Goal: Task Accomplishment & Management: Complete application form

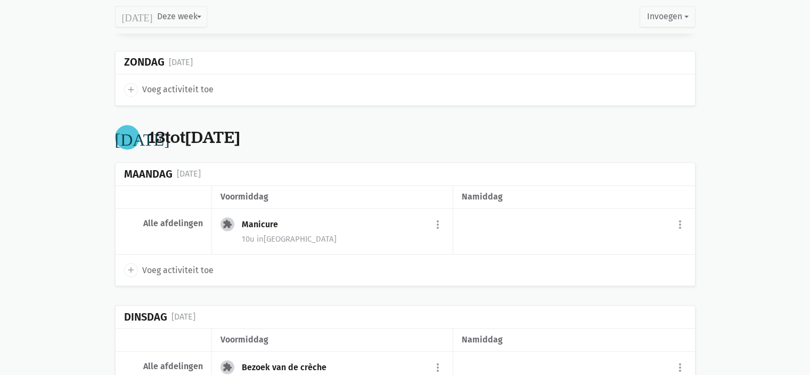
scroll to position [1683, 0]
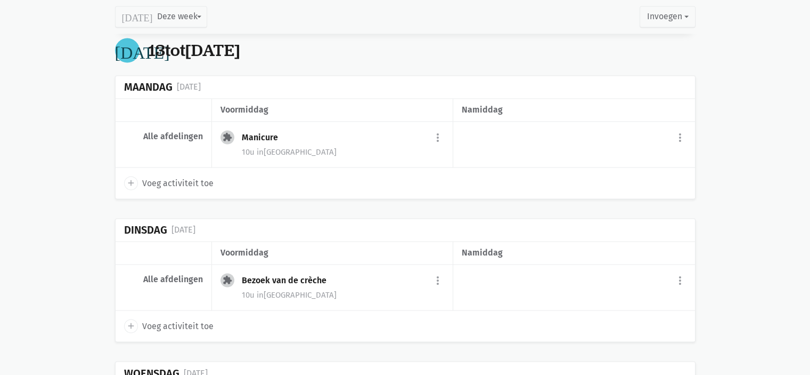
click at [133, 178] on icon "add" at bounding box center [131, 183] width 10 height 10
click at [119, 174] on div "add Voeg activiteit toe" at bounding box center [406, 182] width 580 height 31
click at [132, 178] on icon "add" at bounding box center [131, 183] width 10 height 10
click at [129, 178] on icon "add" at bounding box center [131, 183] width 10 height 10
click at [387, 82] on div "Maandag 13 oktober" at bounding box center [406, 87] width 580 height 23
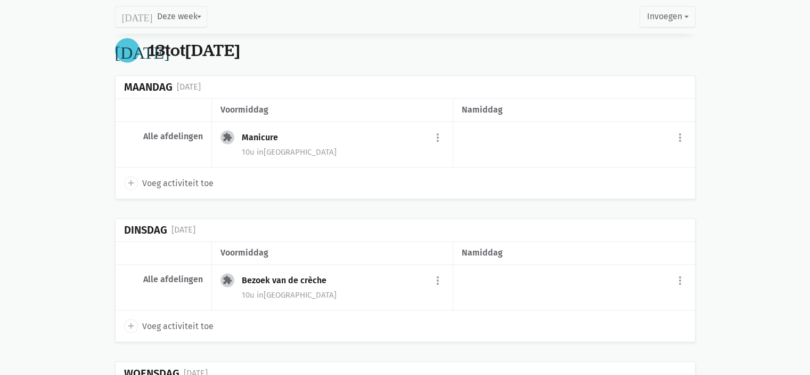
click at [170, 135] on div "Alle afdelingen" at bounding box center [164, 144] width 96 height 46
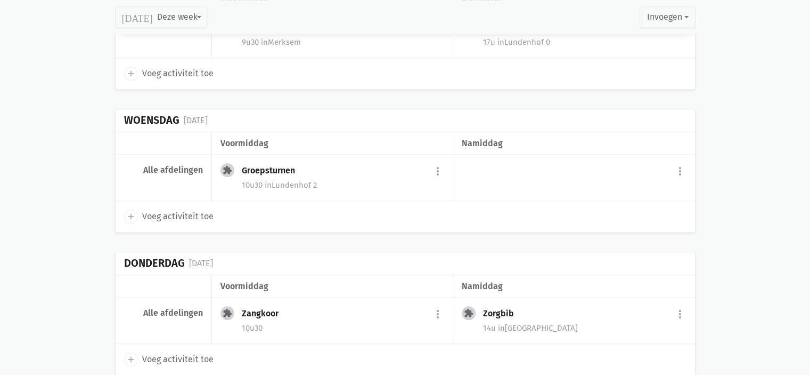
scroll to position [1363, 0]
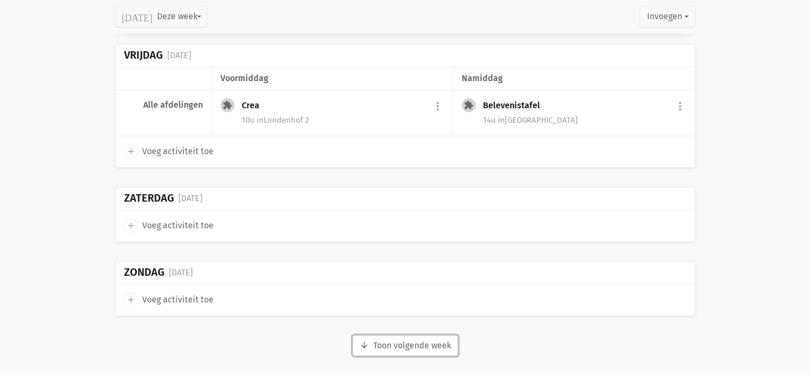
click at [412, 345] on button "arrow_downward Week wordt geladen Toon volgende week" at bounding box center [405, 345] width 105 height 21
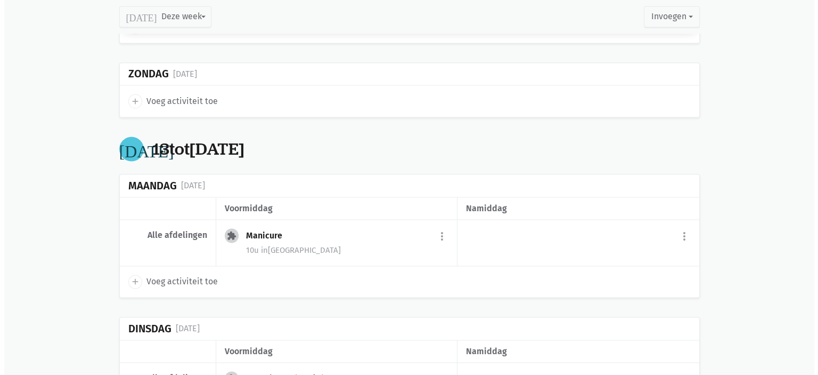
scroll to position [1576, 0]
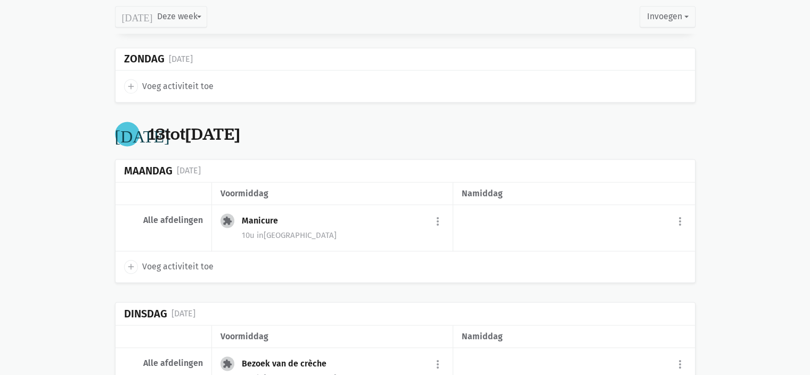
click at [129, 262] on icon "add" at bounding box center [131, 267] width 10 height 10
select select "14:00"
select select "15:00"
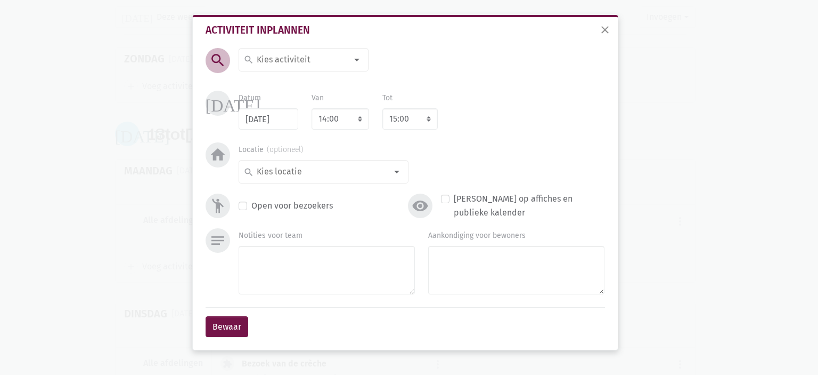
click at [302, 57] on input at bounding box center [301, 60] width 92 height 14
type input "Sjoel"
click at [297, 83] on span "Sjoelbak" at bounding box center [310, 81] width 135 height 14
click at [318, 174] on input at bounding box center [321, 172] width 132 height 14
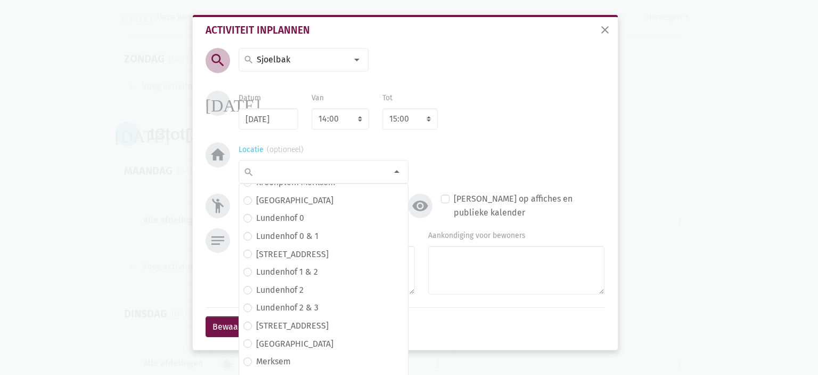
scroll to position [163, 0]
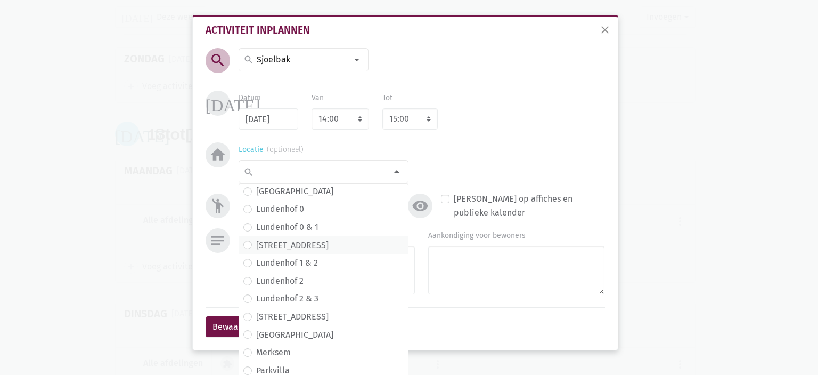
click at [316, 249] on span "[STREET_ADDRESS]" at bounding box center [323, 245] width 160 height 14
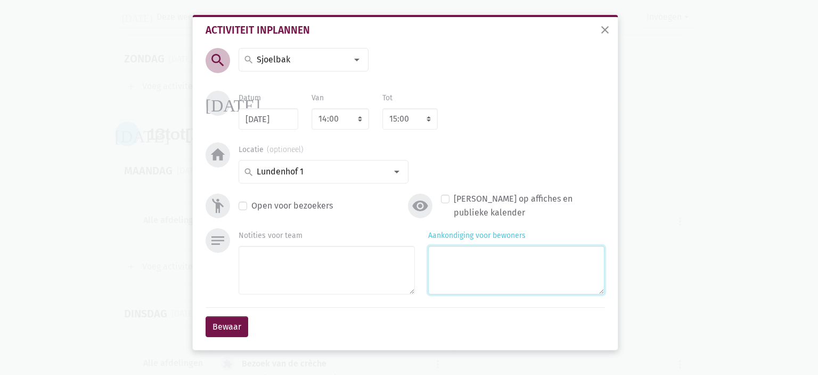
click at [467, 279] on textarea "Aankondiging voor bewoners" at bounding box center [516, 270] width 176 height 48
type textarea "met [PERSON_NAME]"
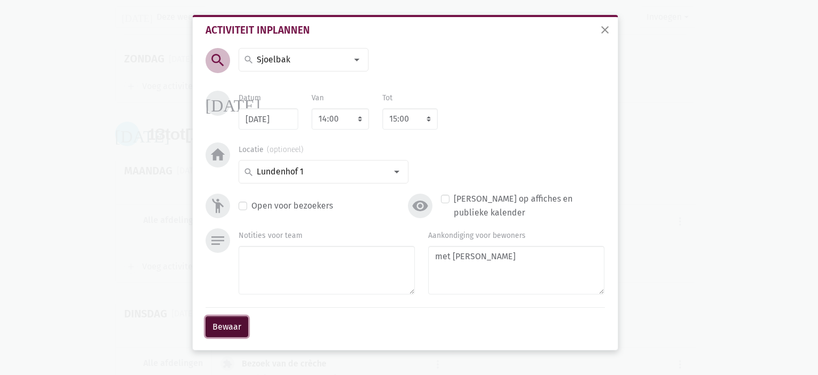
click at [228, 322] on button "Bewaar" at bounding box center [227, 326] width 43 height 21
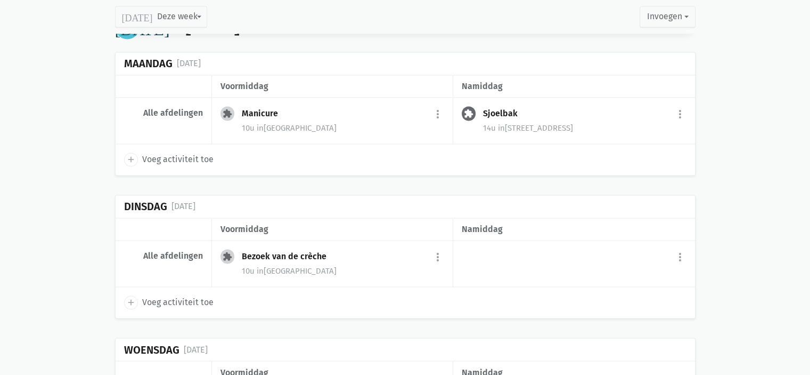
scroll to position [1684, 0]
click at [130, 297] on icon "add" at bounding box center [131, 302] width 10 height 10
select select "14:00"
select select "15:00"
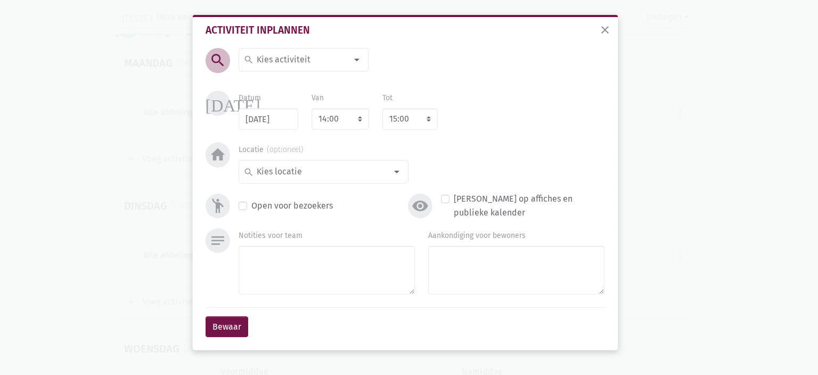
click at [301, 61] on input at bounding box center [301, 60] width 92 height 14
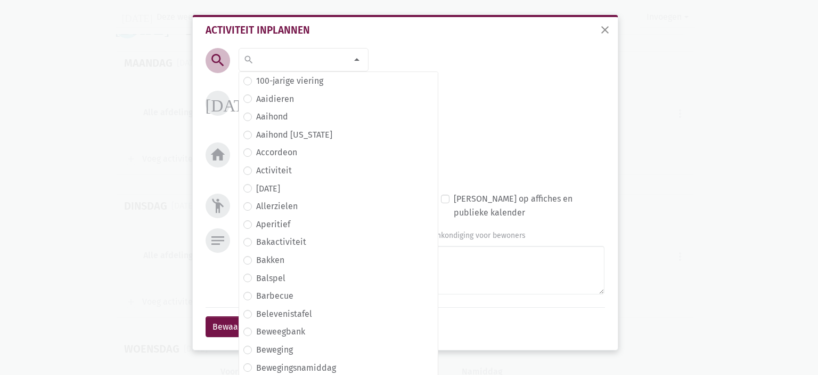
click at [109, 186] on div "close Activiteit inplannen search search 100-jarige viering Aaidieren [GEOGRAPH…" at bounding box center [409, 187] width 818 height 375
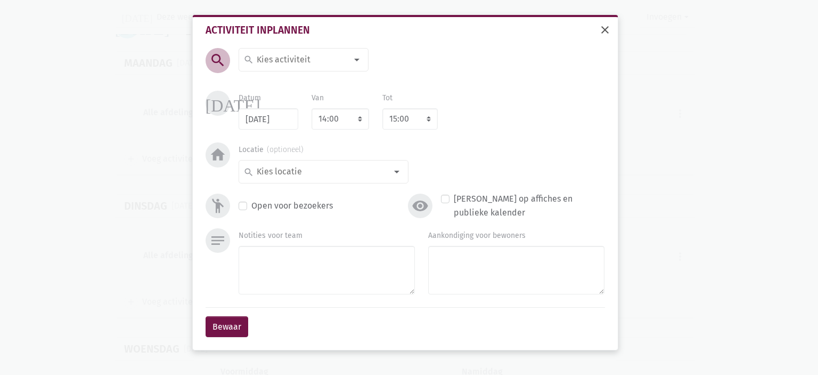
click at [608, 33] on span "close" at bounding box center [605, 29] width 13 height 13
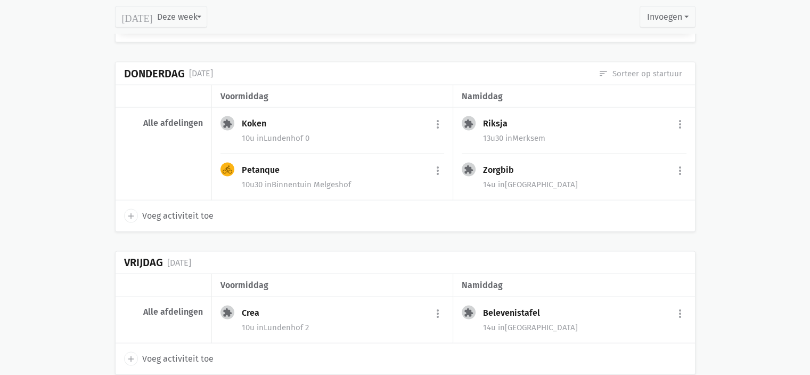
scroll to position [2110, 0]
